Goal: Transaction & Acquisition: Download file/media

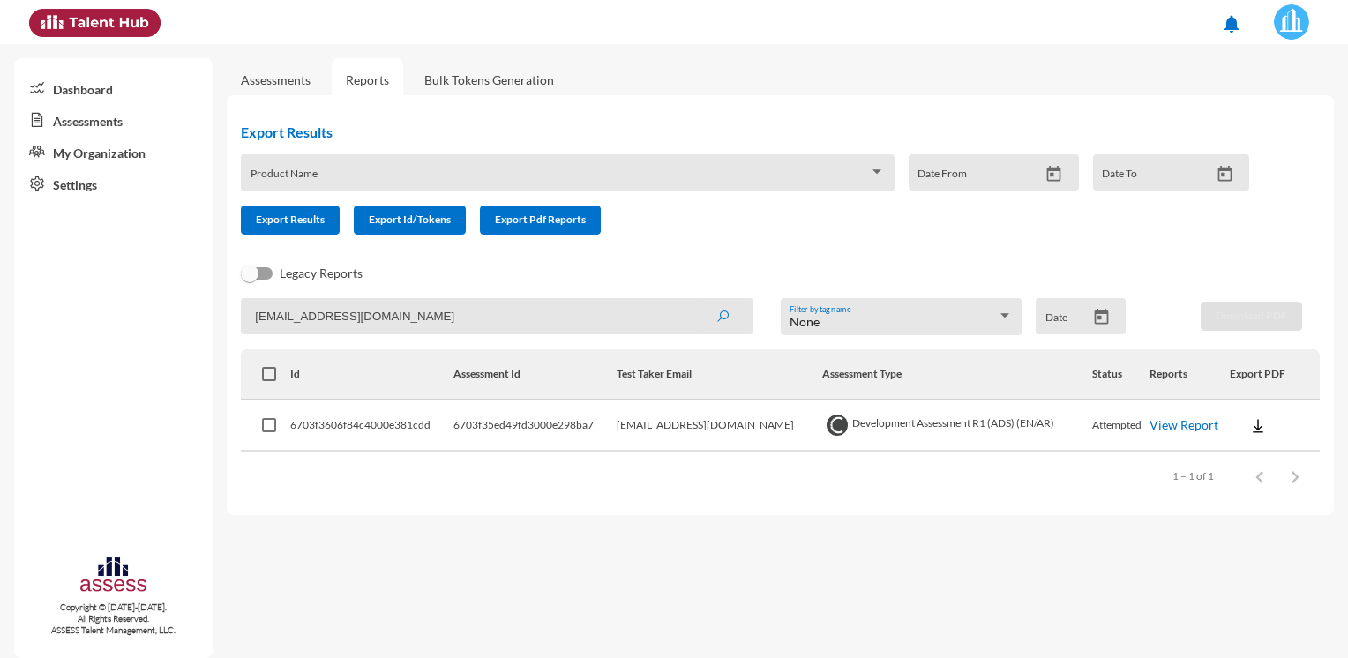
drag, startPoint x: 452, startPoint y: 316, endPoint x: 137, endPoint y: 320, distance: 315.8
click at [137, 320] on mat-sidenav-container "Dashboard Assessments My Organization Settings Copyright © [DATE]-[DATE]. All R…" at bounding box center [674, 351] width 1348 height 614
paste input "[PERSON_NAME]"
click at [694, 300] on button "submit" at bounding box center [722, 316] width 56 height 32
click at [1262, 421] on img at bounding box center [1268, 426] width 18 height 18
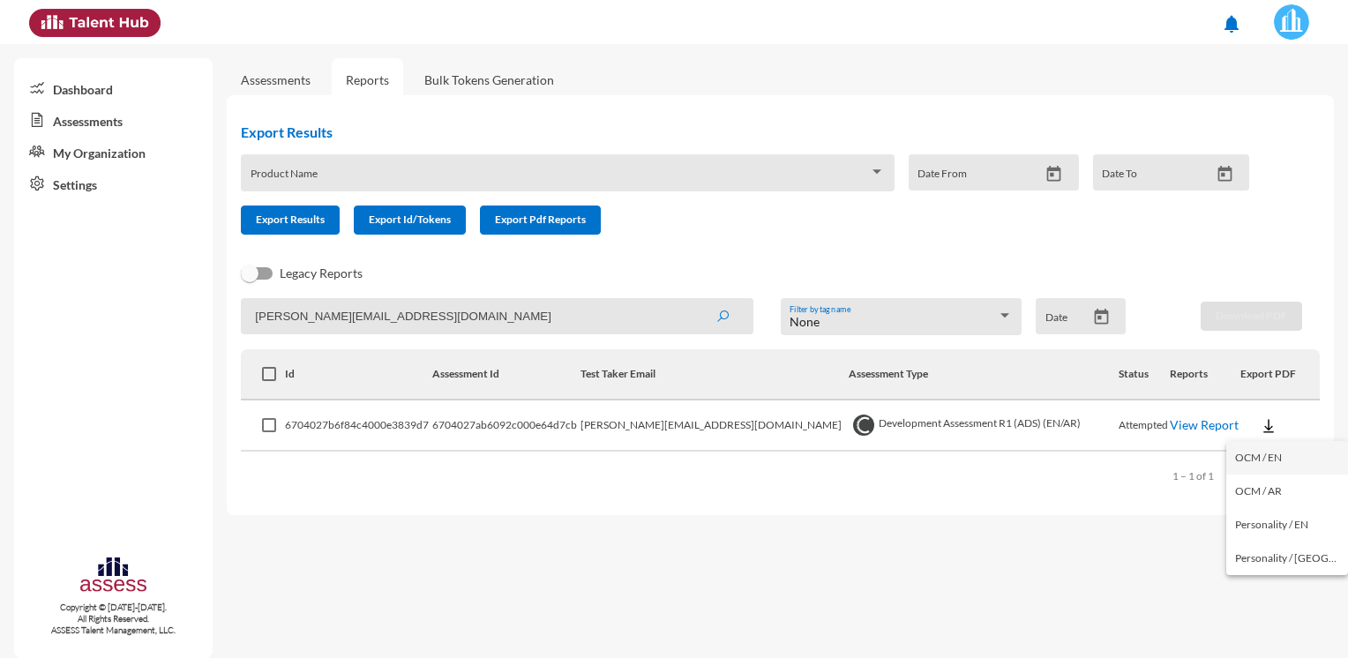
click at [1252, 460] on button "OCM / EN" at bounding box center [1287, 458] width 122 height 34
drag, startPoint x: 437, startPoint y: 325, endPoint x: 154, endPoint y: 326, distance: 283.1
click at [154, 326] on mat-sidenav-container "Dashboard Assessments My Organization Settings Copyright © [DATE]-[DATE]. All R…" at bounding box center [674, 351] width 1348 height 614
paste input "nemr"
click at [694, 300] on button "submit" at bounding box center [722, 316] width 56 height 32
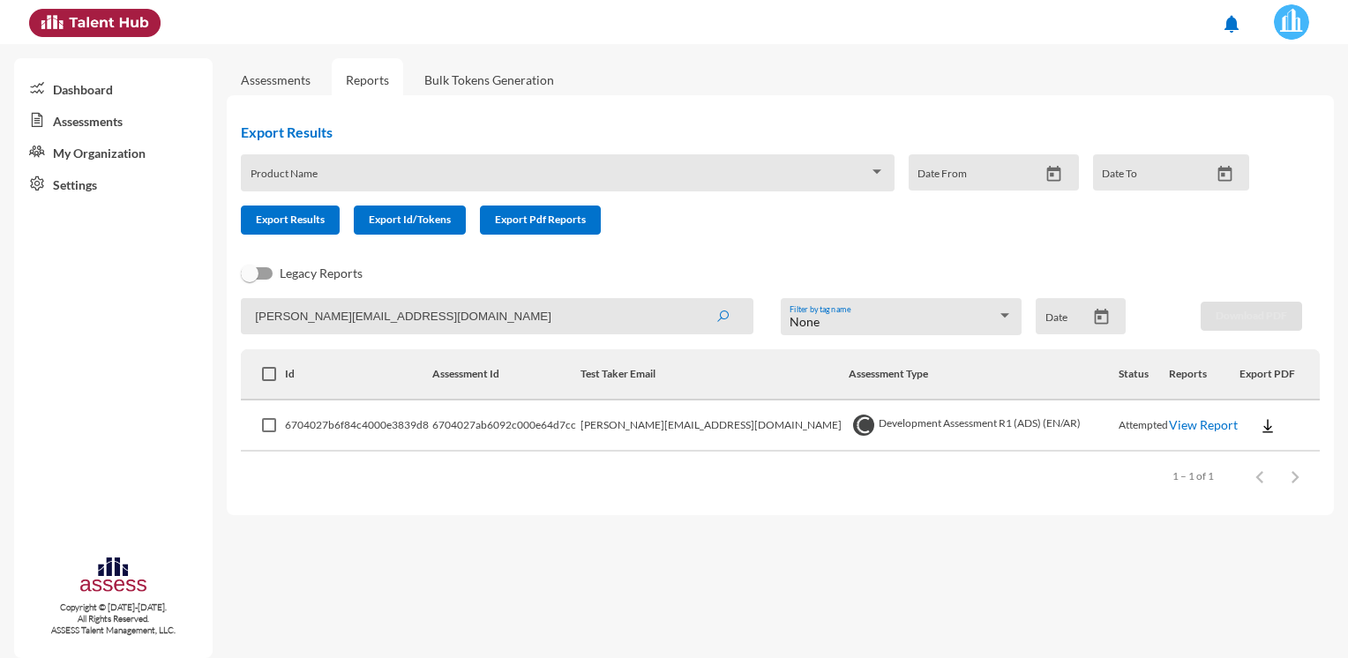
drag, startPoint x: 557, startPoint y: 309, endPoint x: 94, endPoint y: 321, distance: 463.2
click at [94, 321] on mat-sidenav-container "Dashboard Assessments My Organization Settings Copyright © [DATE]-[DATE]. All R…" at bounding box center [674, 351] width 1348 height 614
paste input "mabdelgawad"
type input "[PERSON_NAME][EMAIL_ADDRESS][DOMAIN_NAME]"
click at [694, 300] on button "submit" at bounding box center [722, 316] width 56 height 32
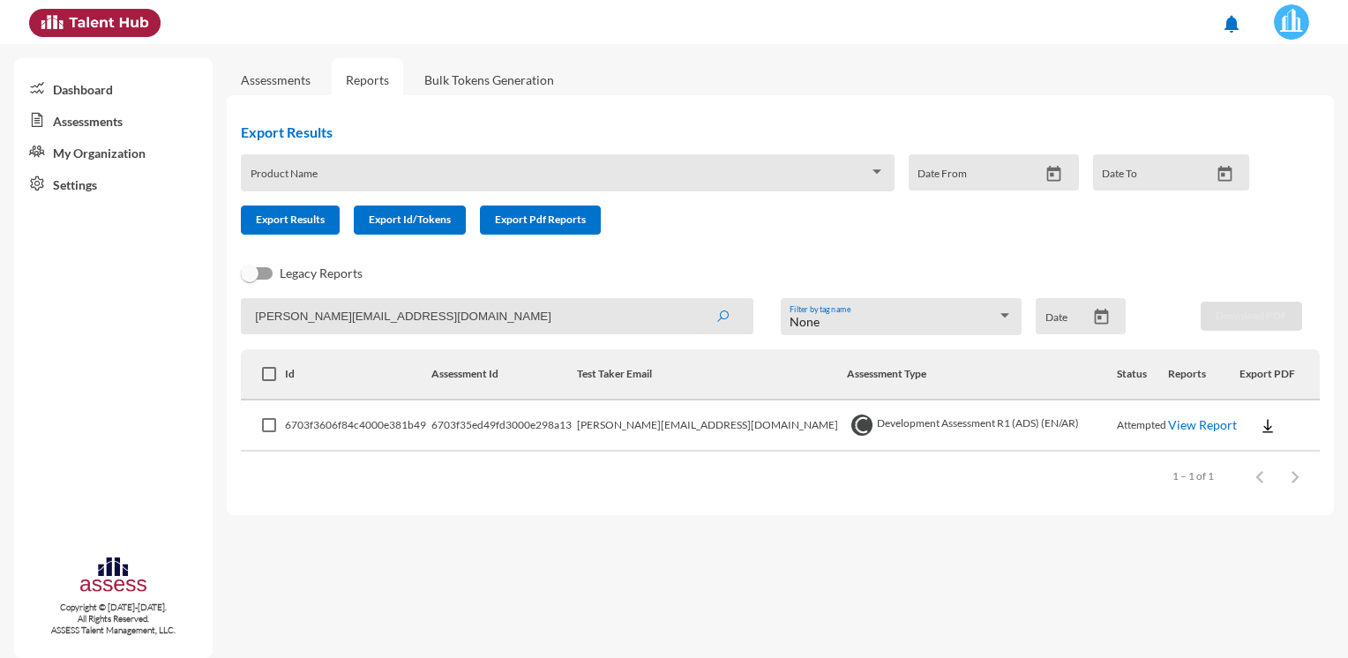
click at [1258, 429] on img at bounding box center [1267, 426] width 18 height 18
click at [1252, 461] on button "OCM / EN" at bounding box center [1288, 458] width 117 height 34
